Goal: Transaction & Acquisition: Purchase product/service

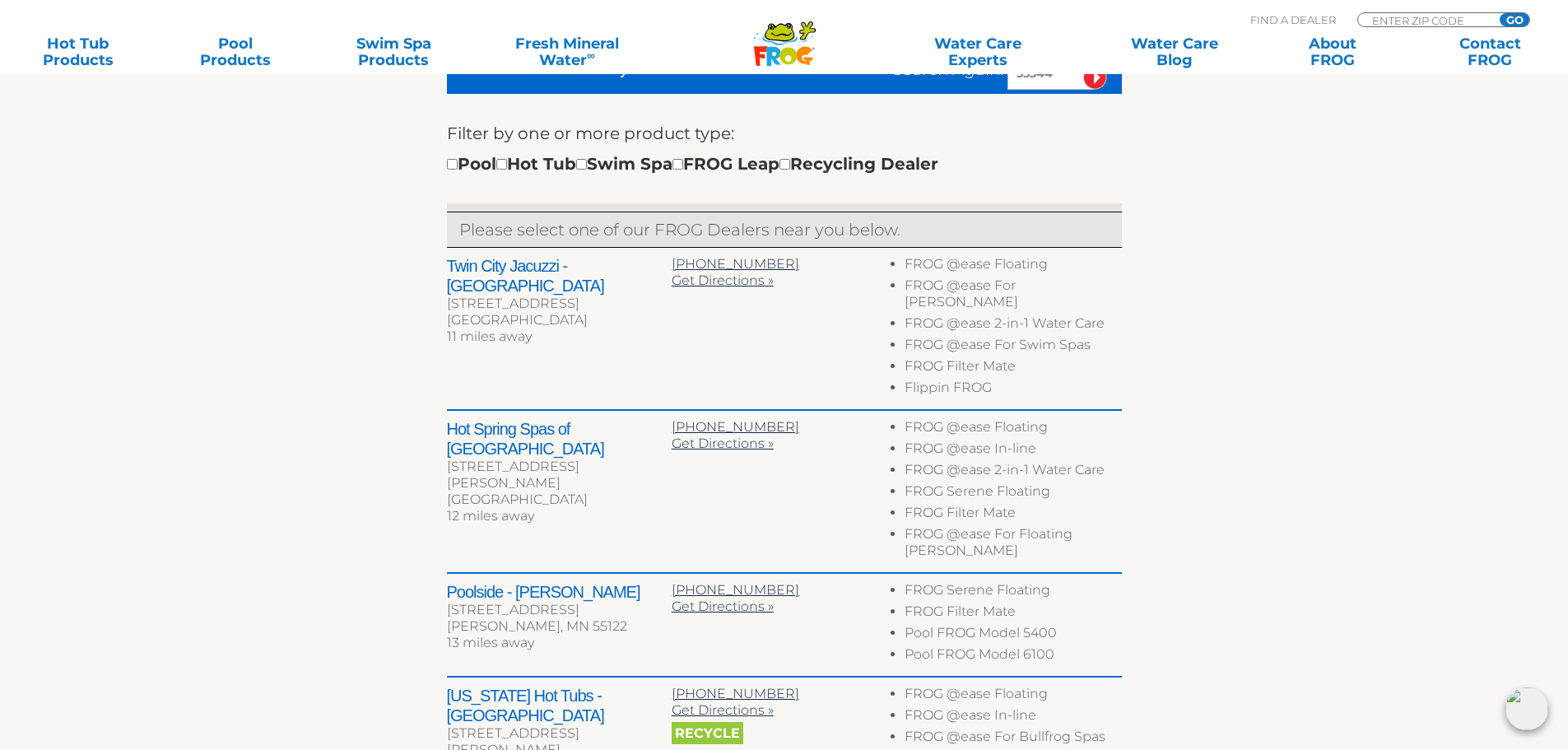
click at [664, 265] on h2 "Twin City Jacuzzi - [GEOGRAPHIC_DATA]" at bounding box center [559, 276] width 225 height 39
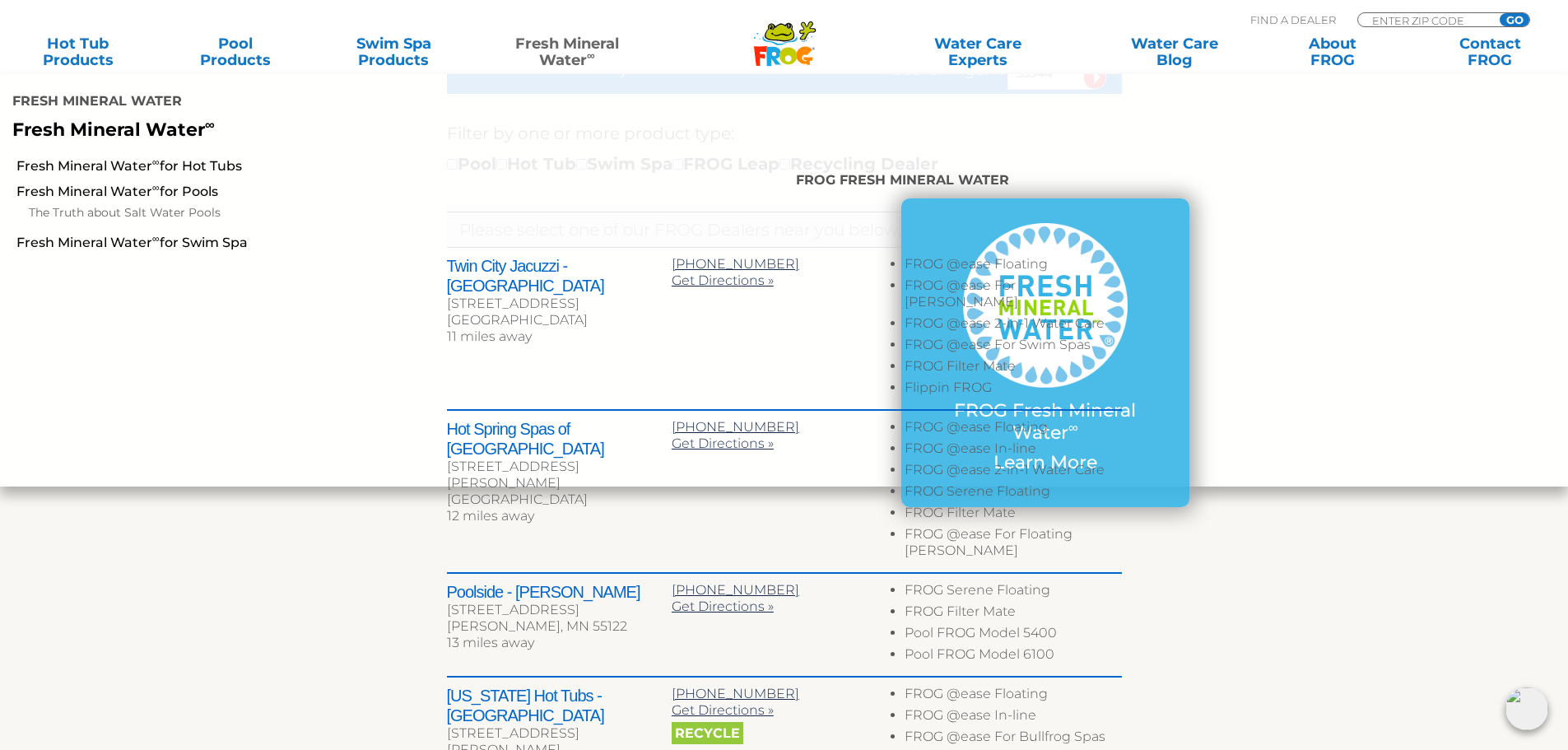
click at [778, 51] on icon at bounding box center [773, 57] width 14 height 20
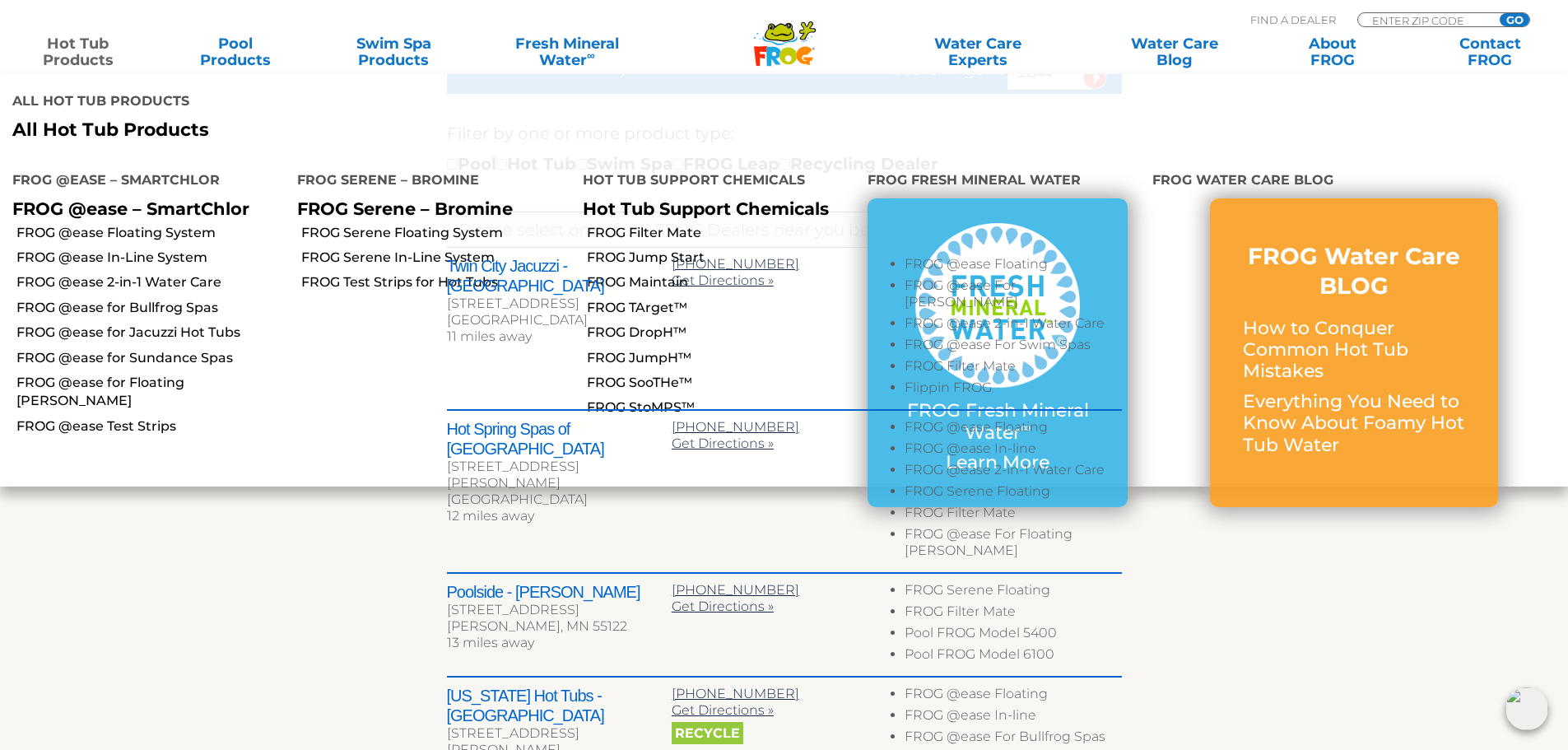
click at [63, 49] on link "Hot Tub Products" at bounding box center [78, 52] width 123 height 33
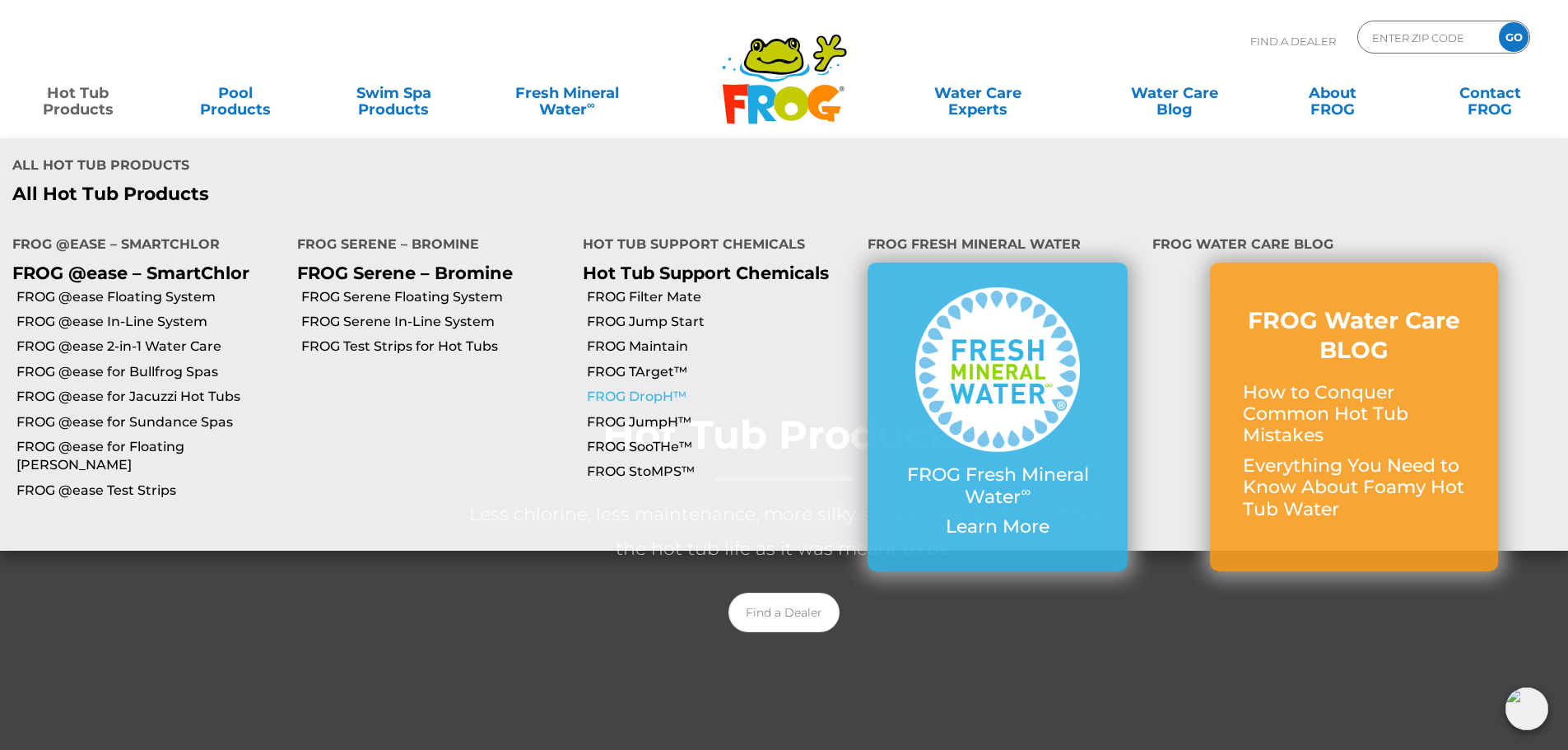
click at [661, 388] on link "FROG DropH™" at bounding box center [720, 397] width 268 height 18
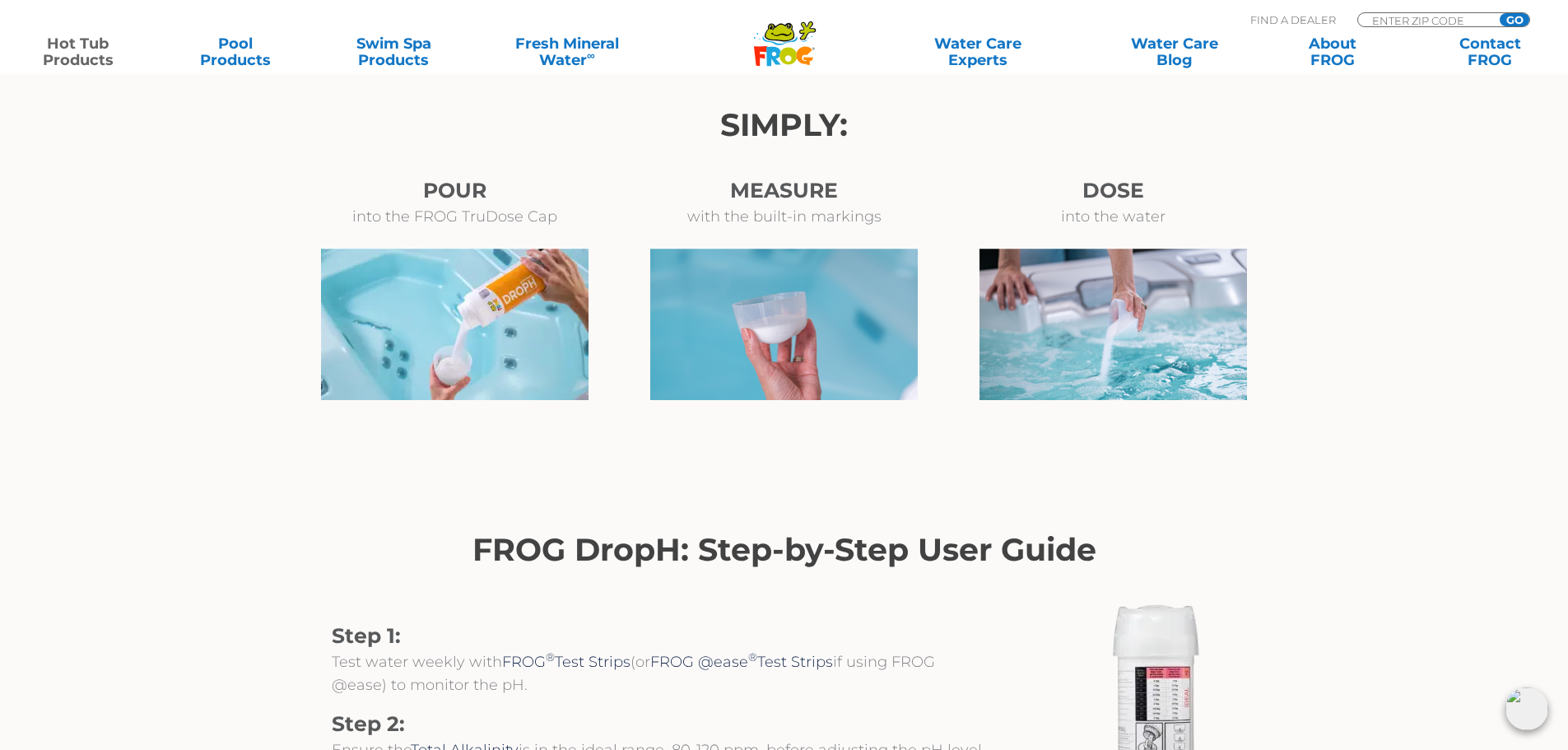
scroll to position [1646, 0]
